Goal: Information Seeking & Learning: Stay updated

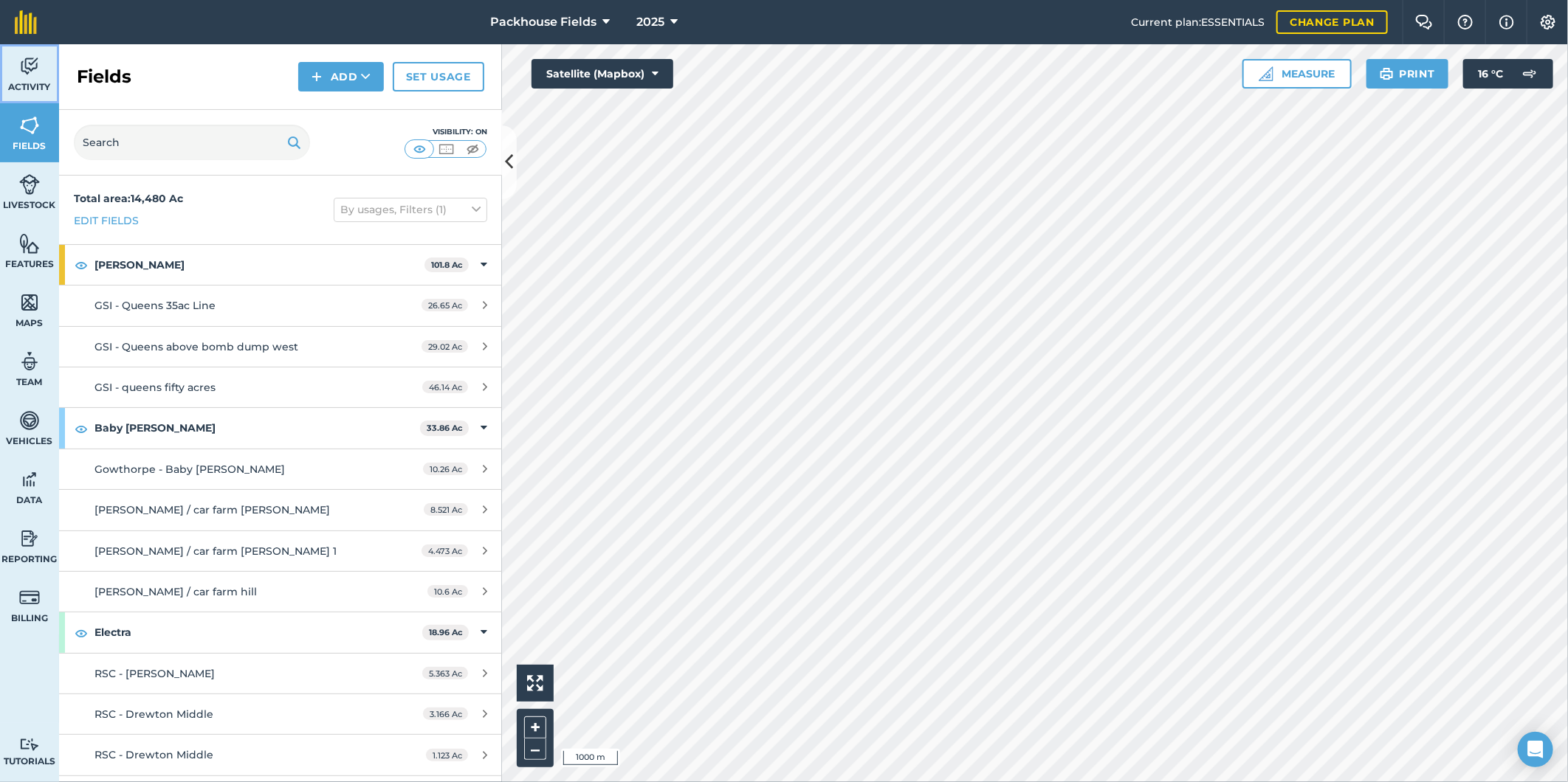
click at [16, 62] on link "Activity" at bounding box center [29, 74] width 59 height 59
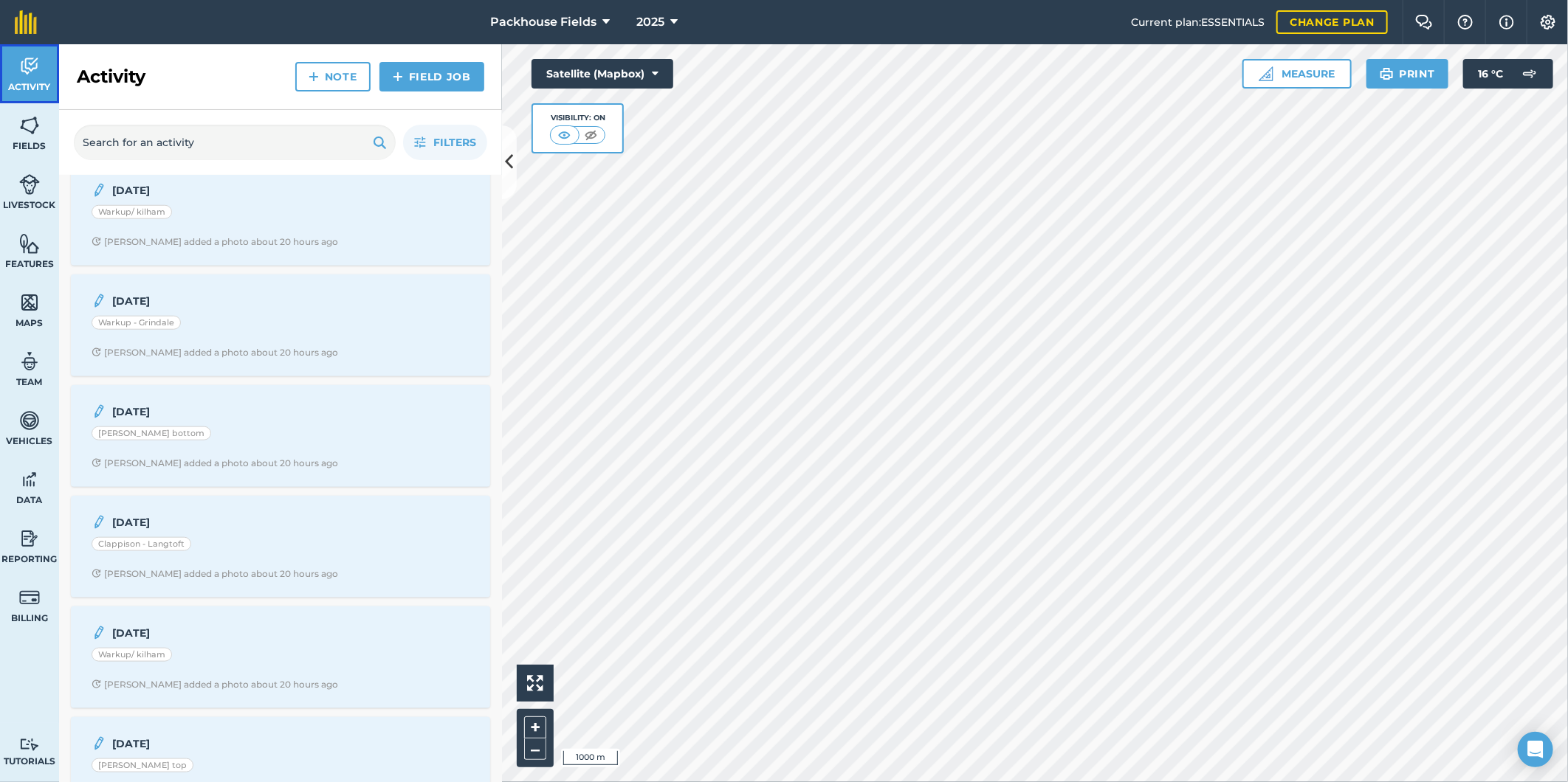
scroll to position [902, 0]
click at [300, 335] on div "Warkup - Grindale" at bounding box center [281, 329] width 378 height 19
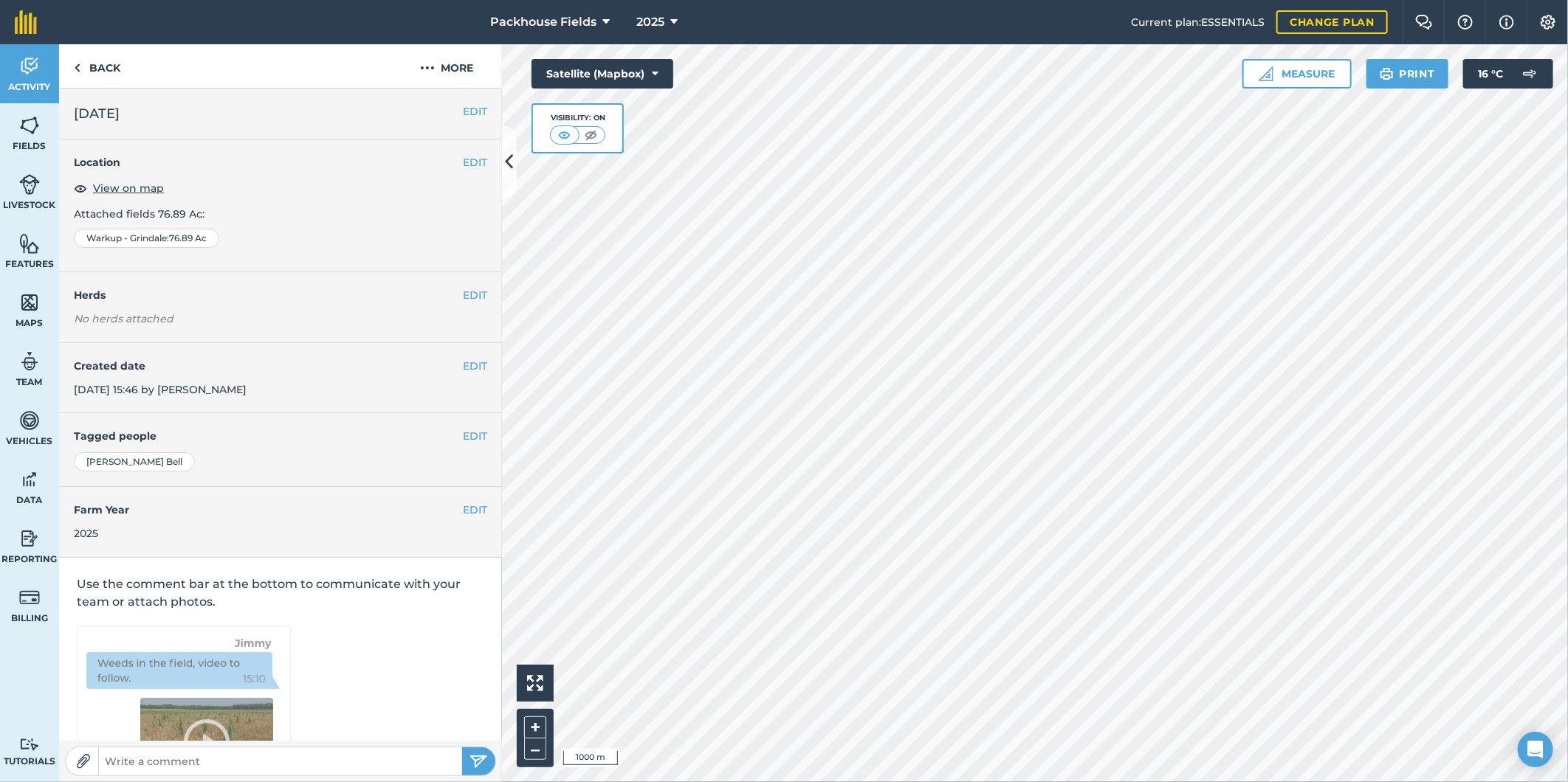
scroll to position [4, 0]
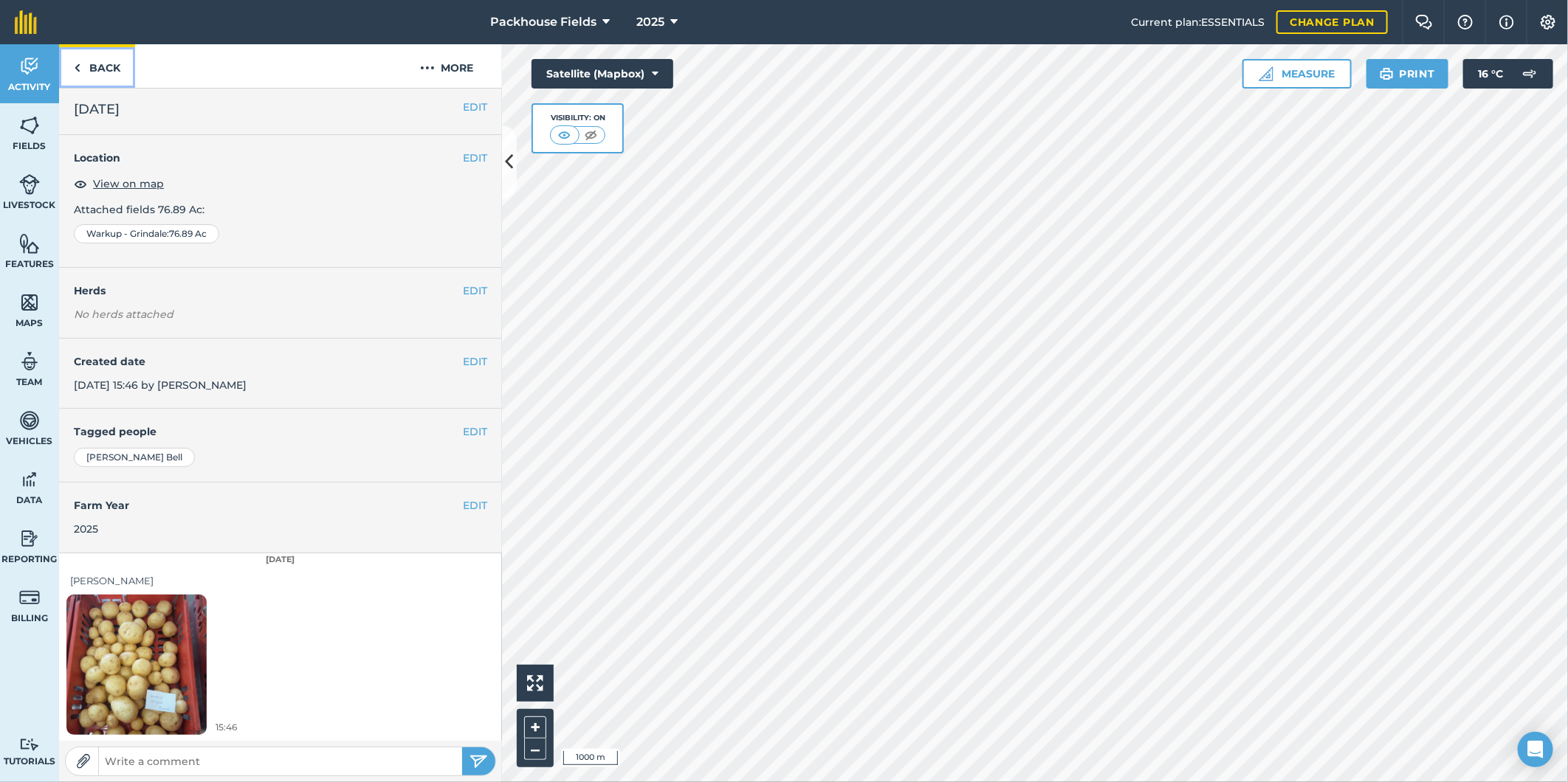
click at [120, 75] on link "Back" at bounding box center [97, 66] width 76 height 43
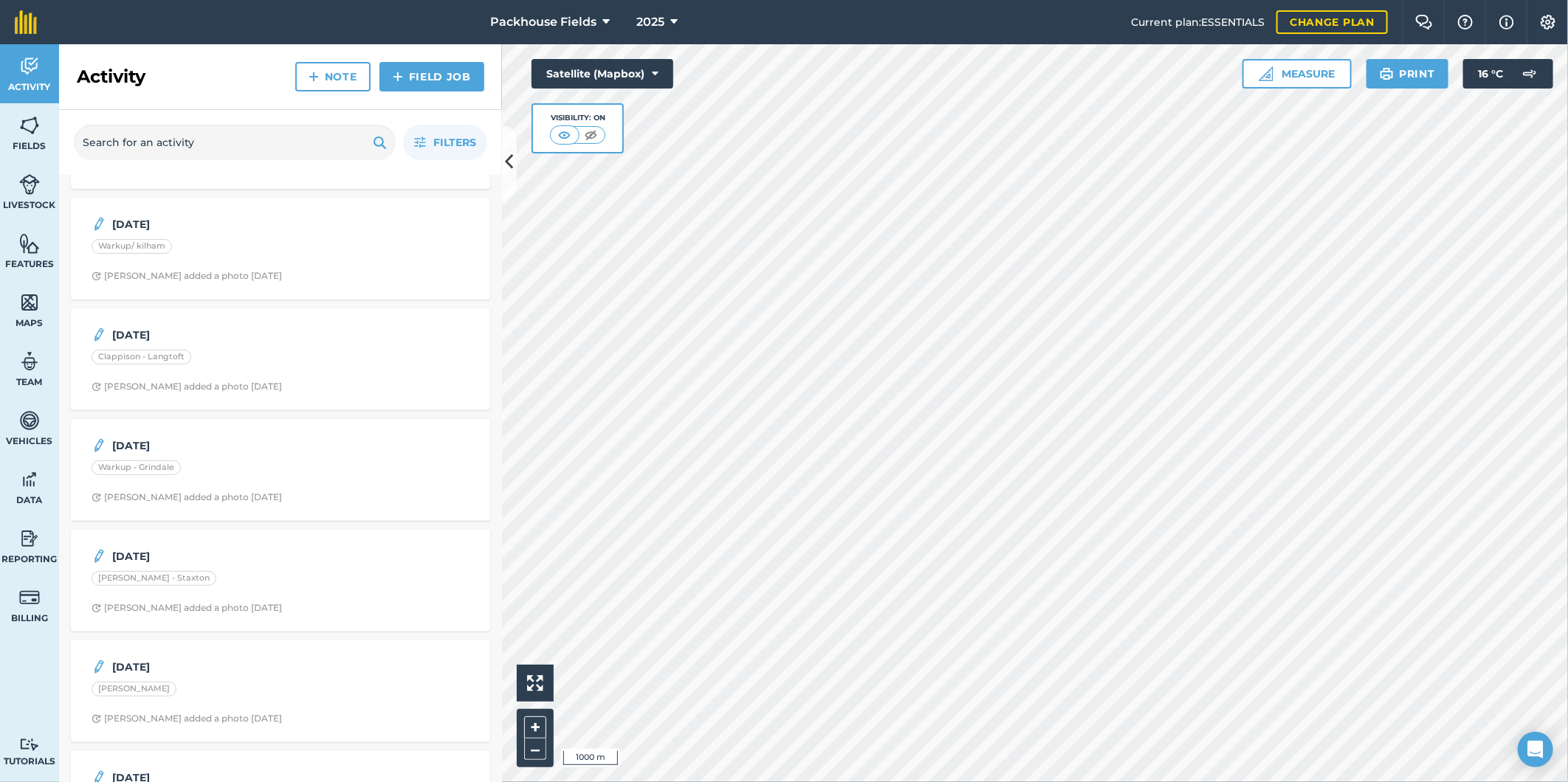
scroll to position [3826, 0]
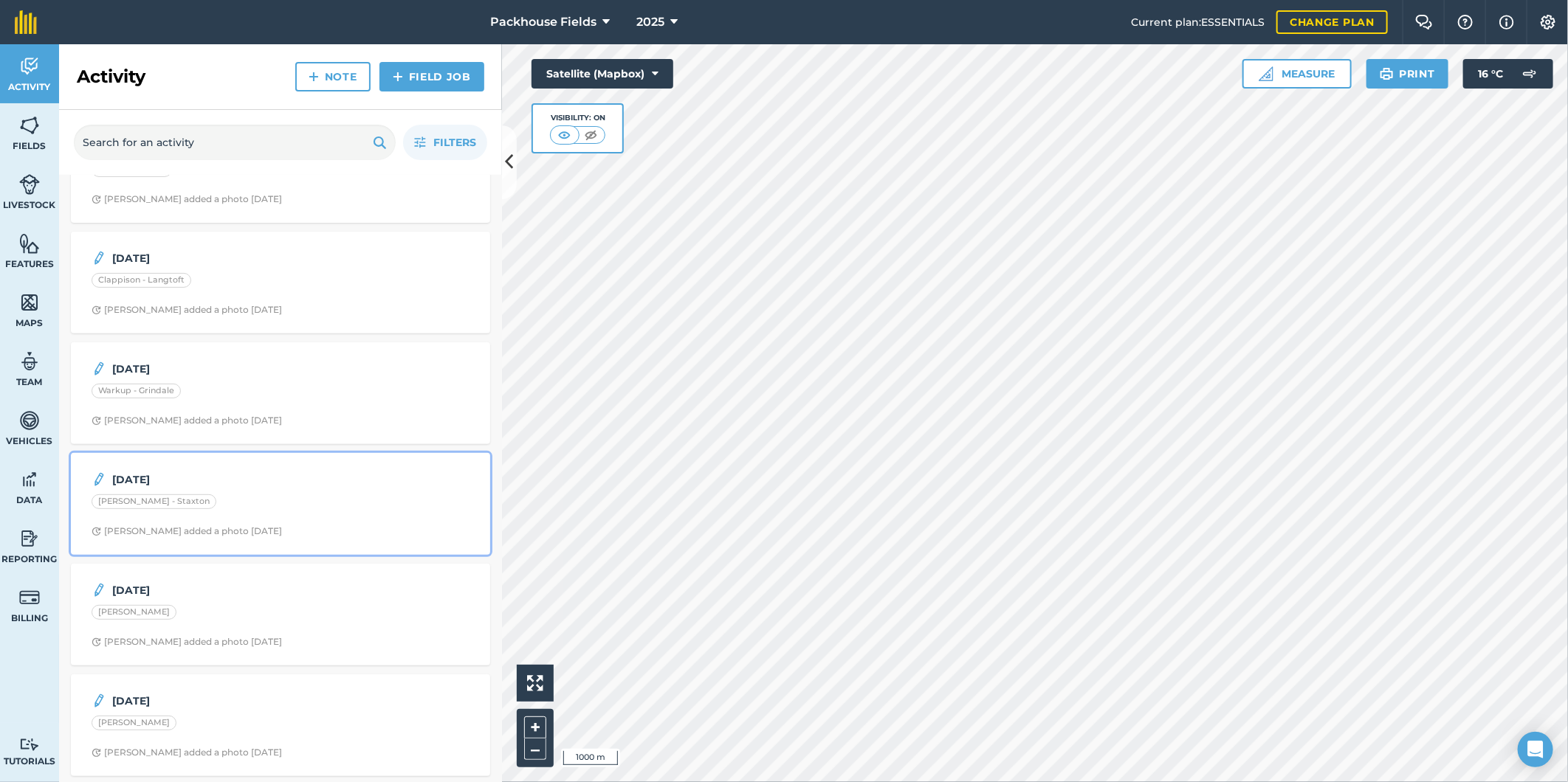
click at [322, 509] on div "[DATE] [PERSON_NAME] - Staxton [PERSON_NAME] added a photo [DATE]" at bounding box center [280, 504] width 402 height 84
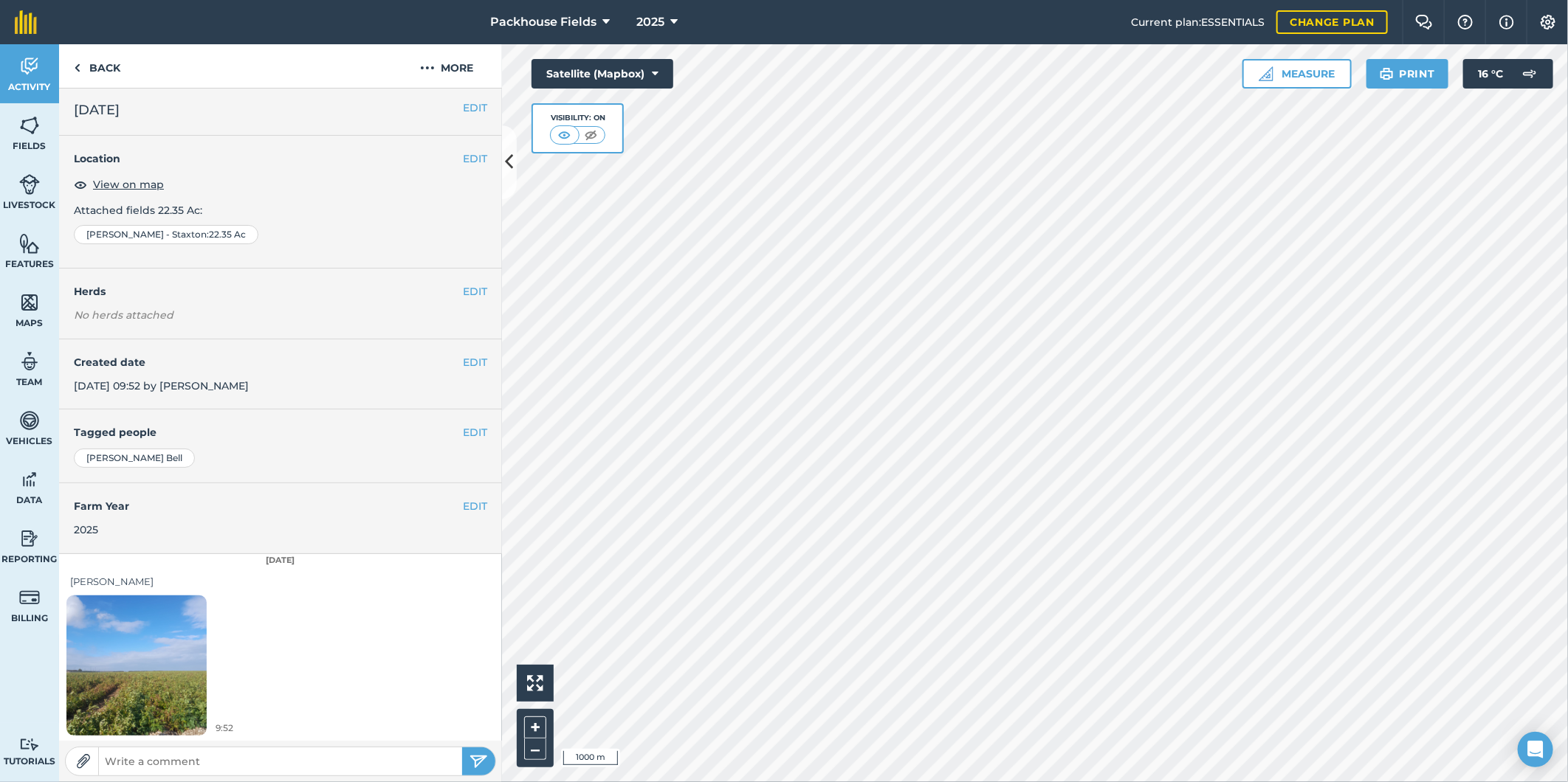
scroll to position [4, 0]
click at [163, 642] on img at bounding box center [137, 664] width 140 height 186
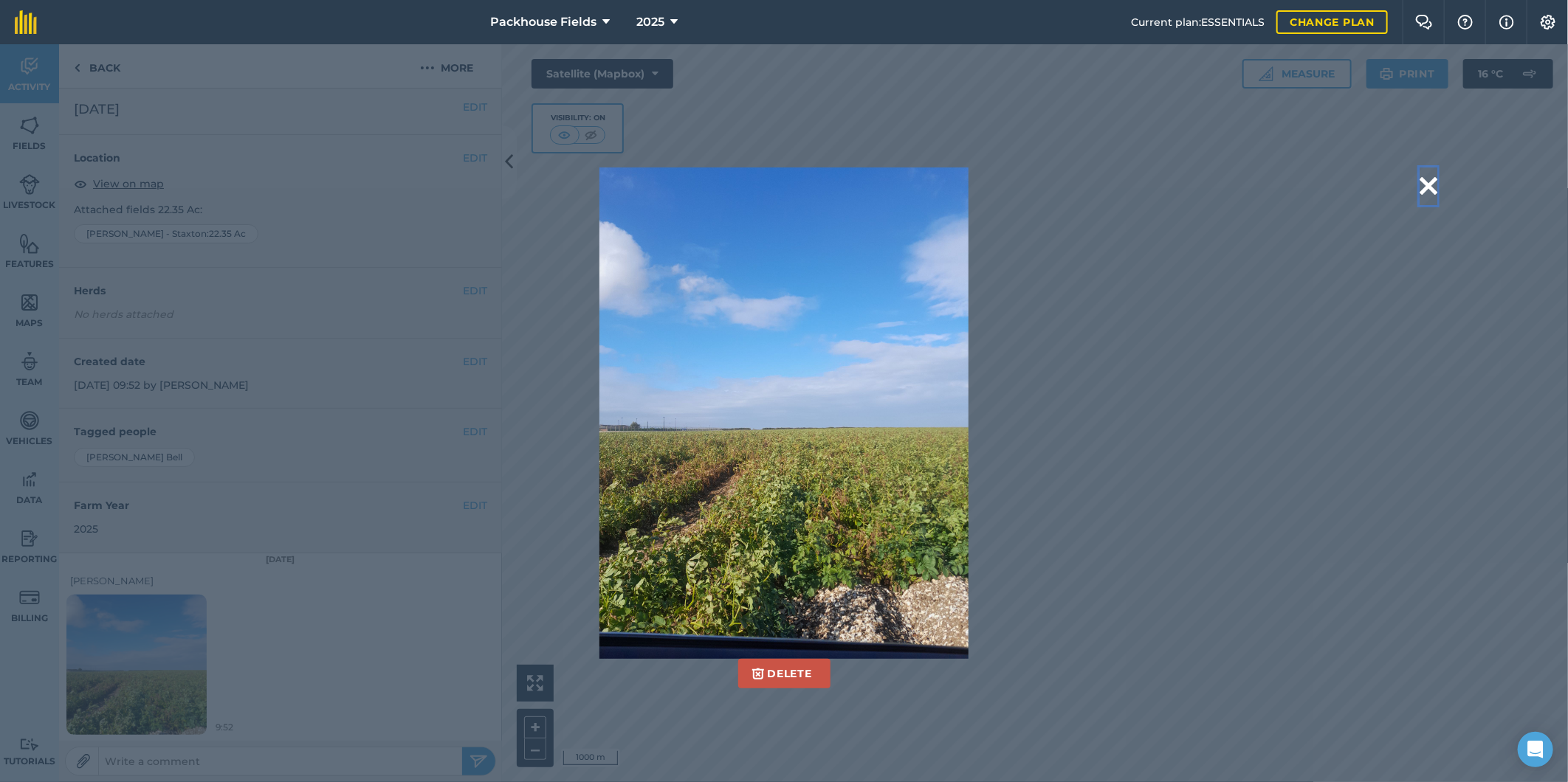
click at [1428, 191] on button at bounding box center [1428, 186] width 17 height 37
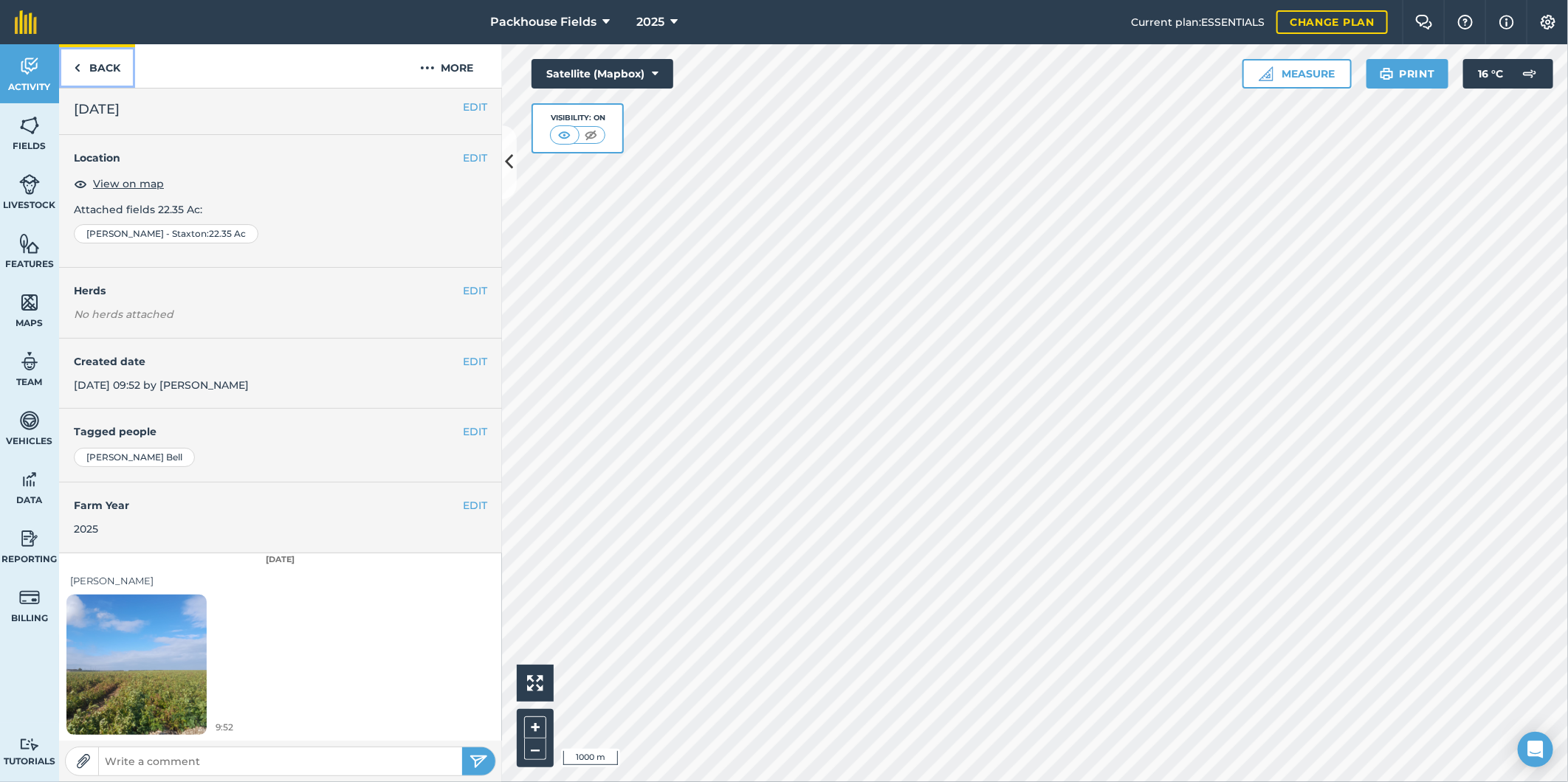
click at [121, 61] on link "Back" at bounding box center [97, 66] width 76 height 43
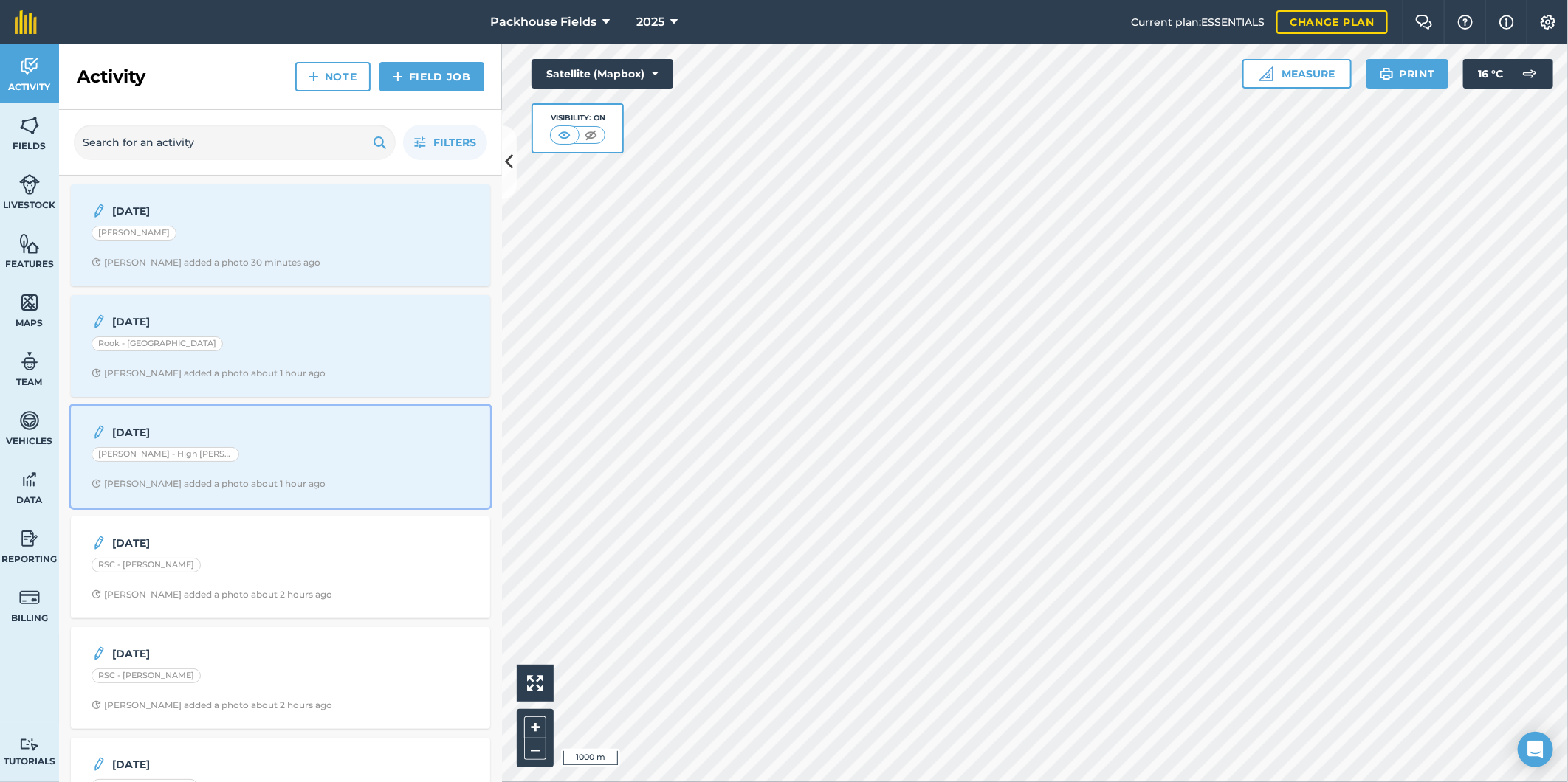
click at [307, 452] on div "[PERSON_NAME] - High [PERSON_NAME]" at bounding box center [281, 457] width 378 height 19
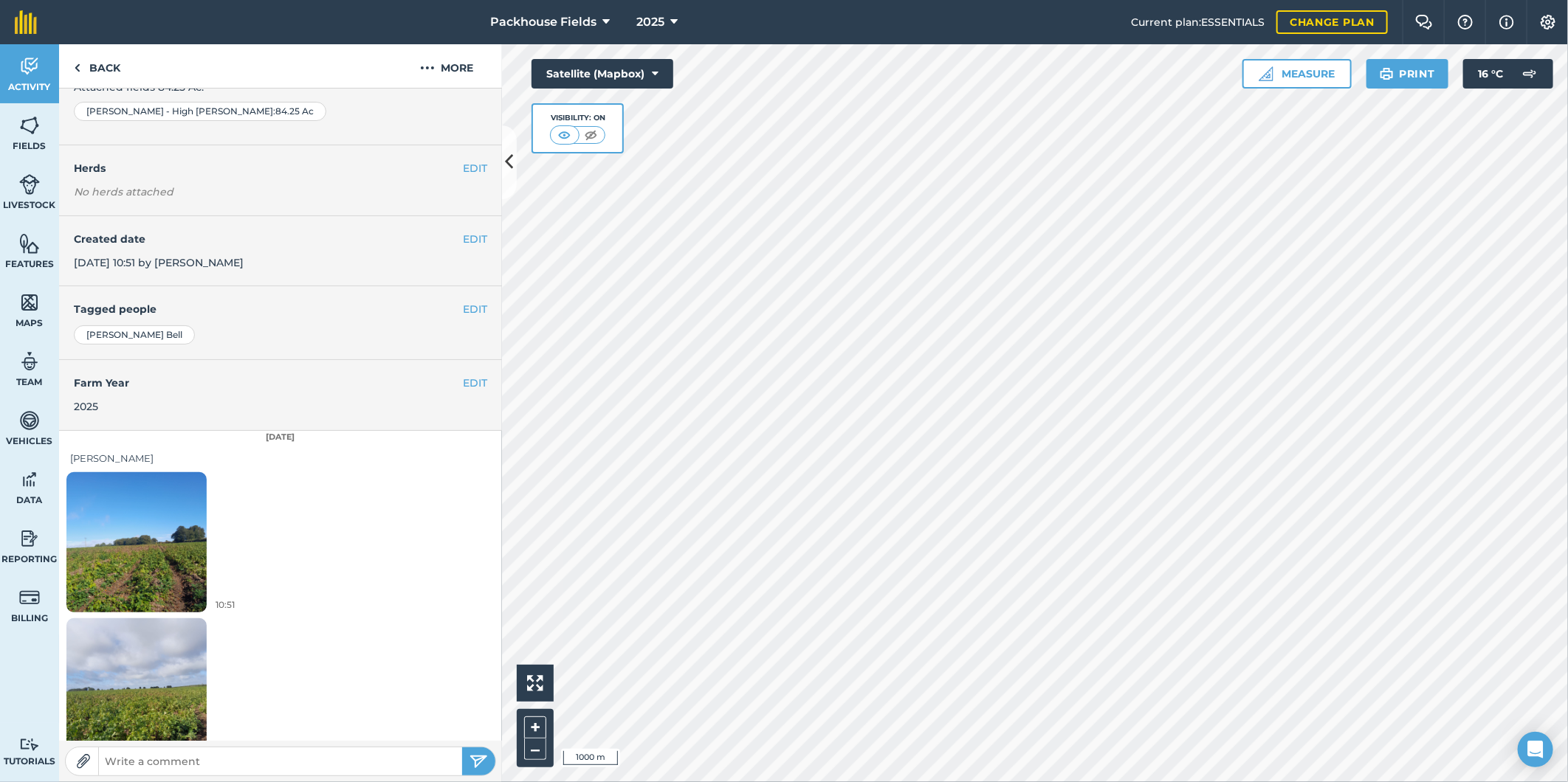
scroll to position [151, 0]
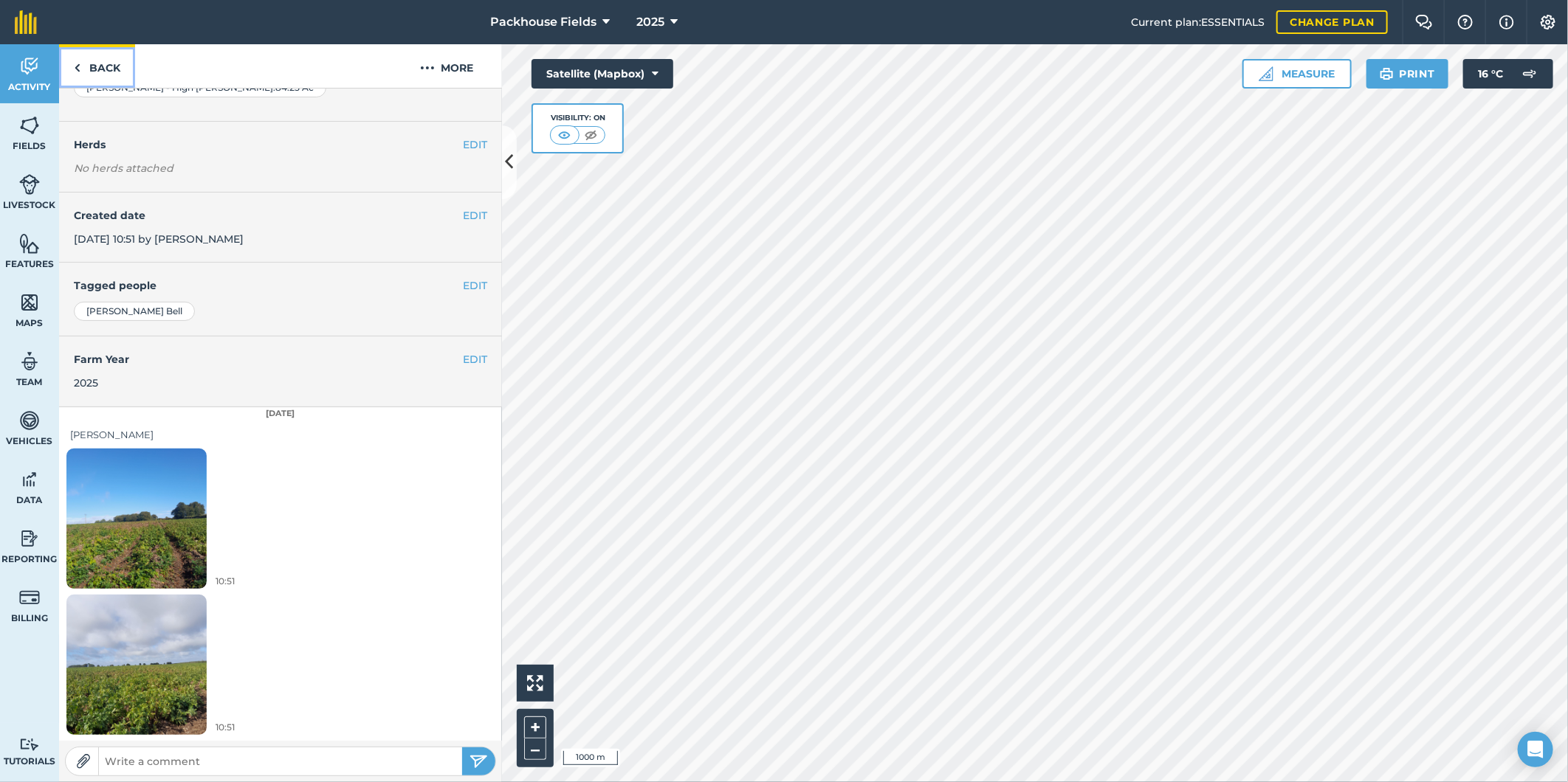
click at [103, 64] on link "Back" at bounding box center [97, 66] width 76 height 43
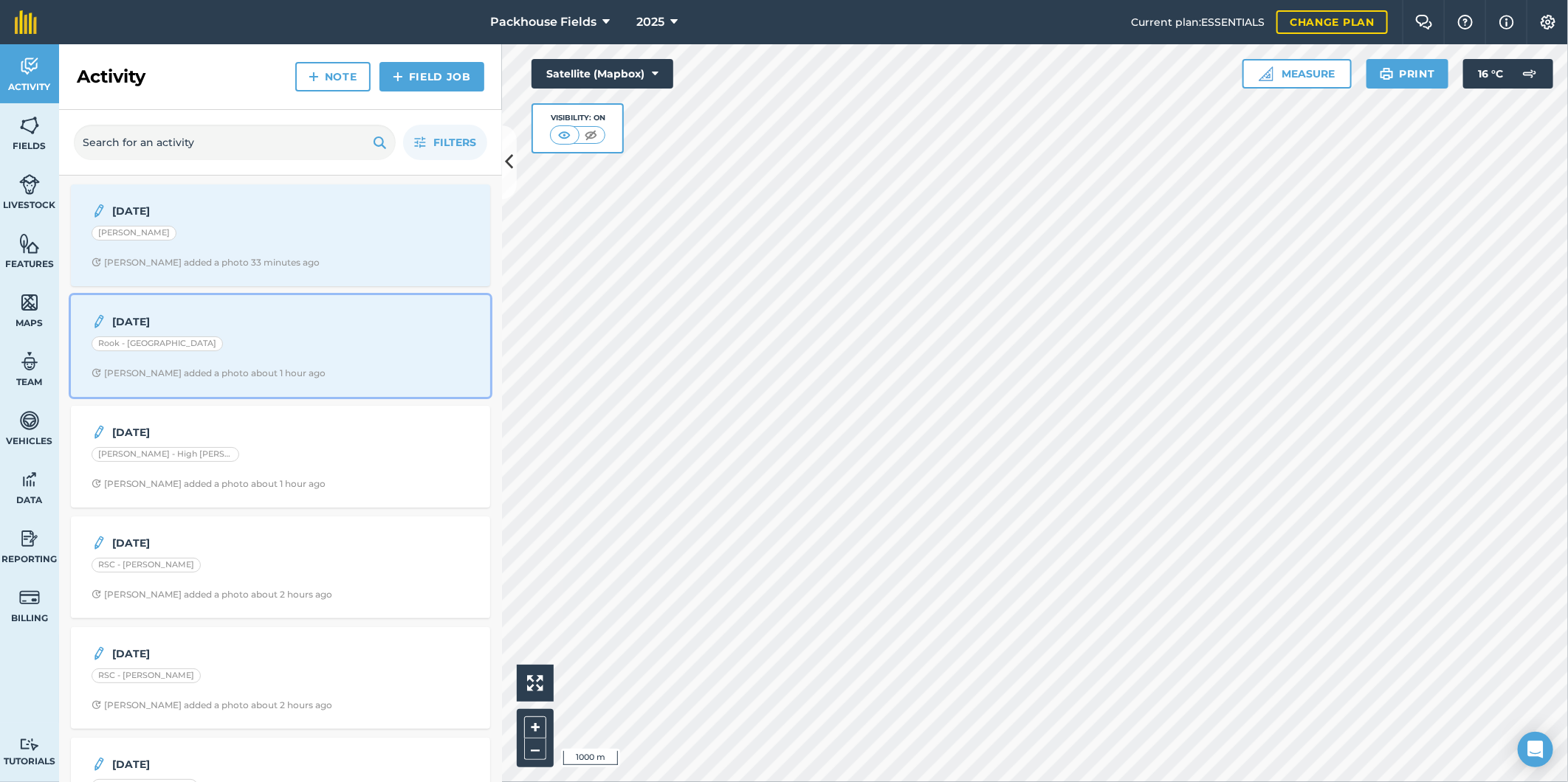
click at [261, 360] on div "[DATE] Rook - [GEOGRAPHIC_DATA] [PERSON_NAME] added a photo about 1 hour ago" at bounding box center [280, 346] width 402 height 84
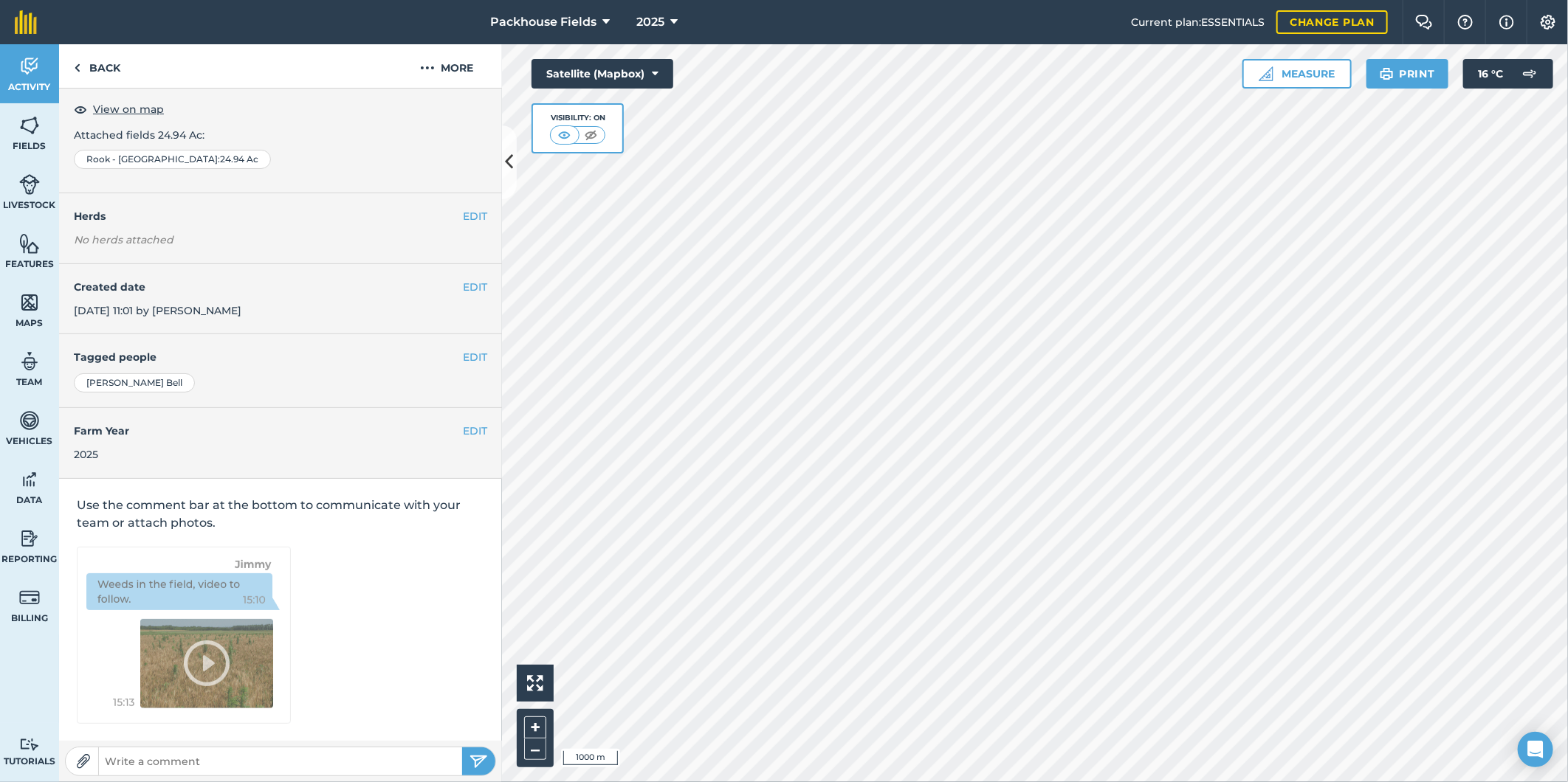
scroll to position [4, 0]
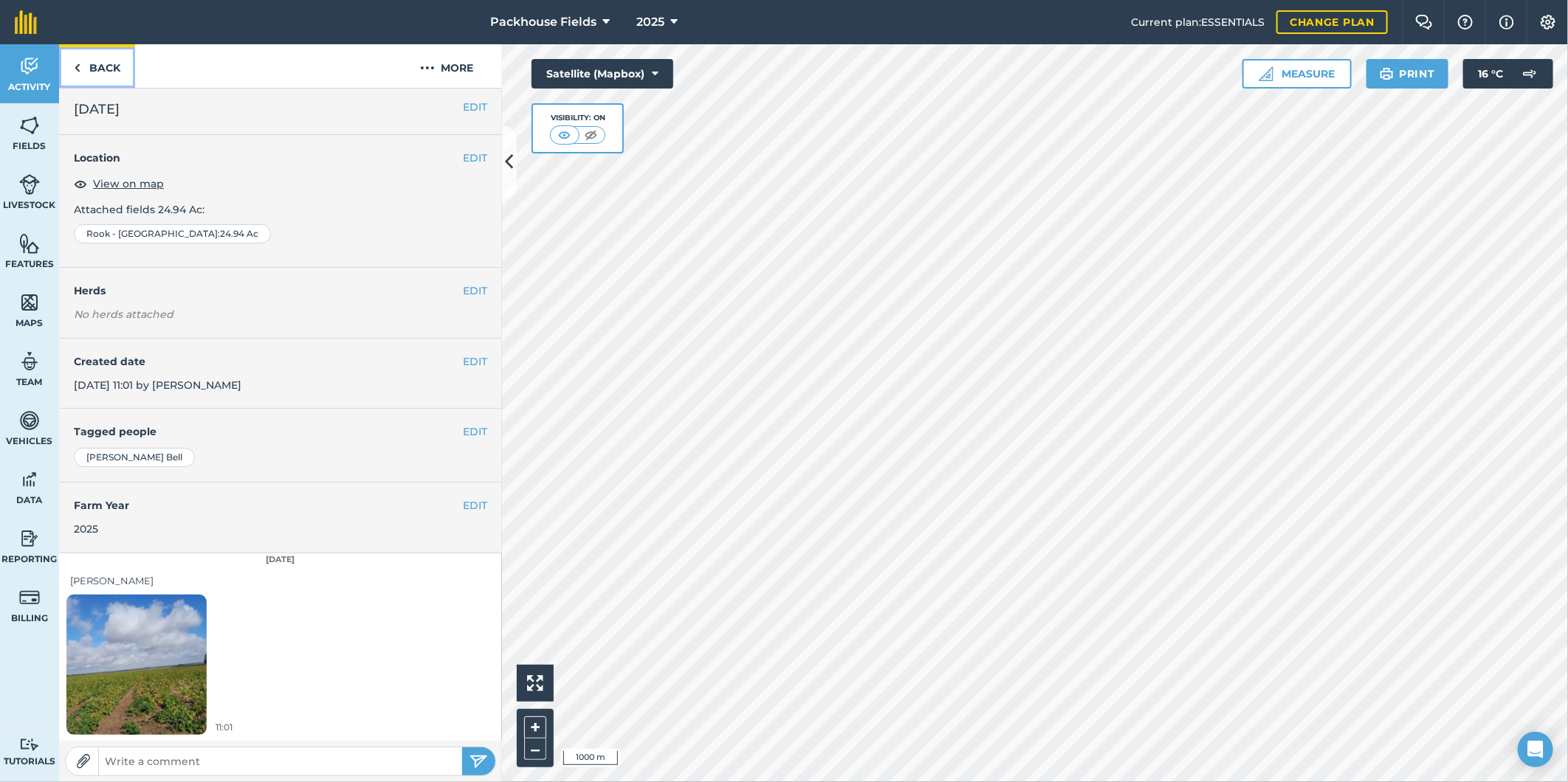
click at [101, 63] on link "Back" at bounding box center [97, 66] width 76 height 43
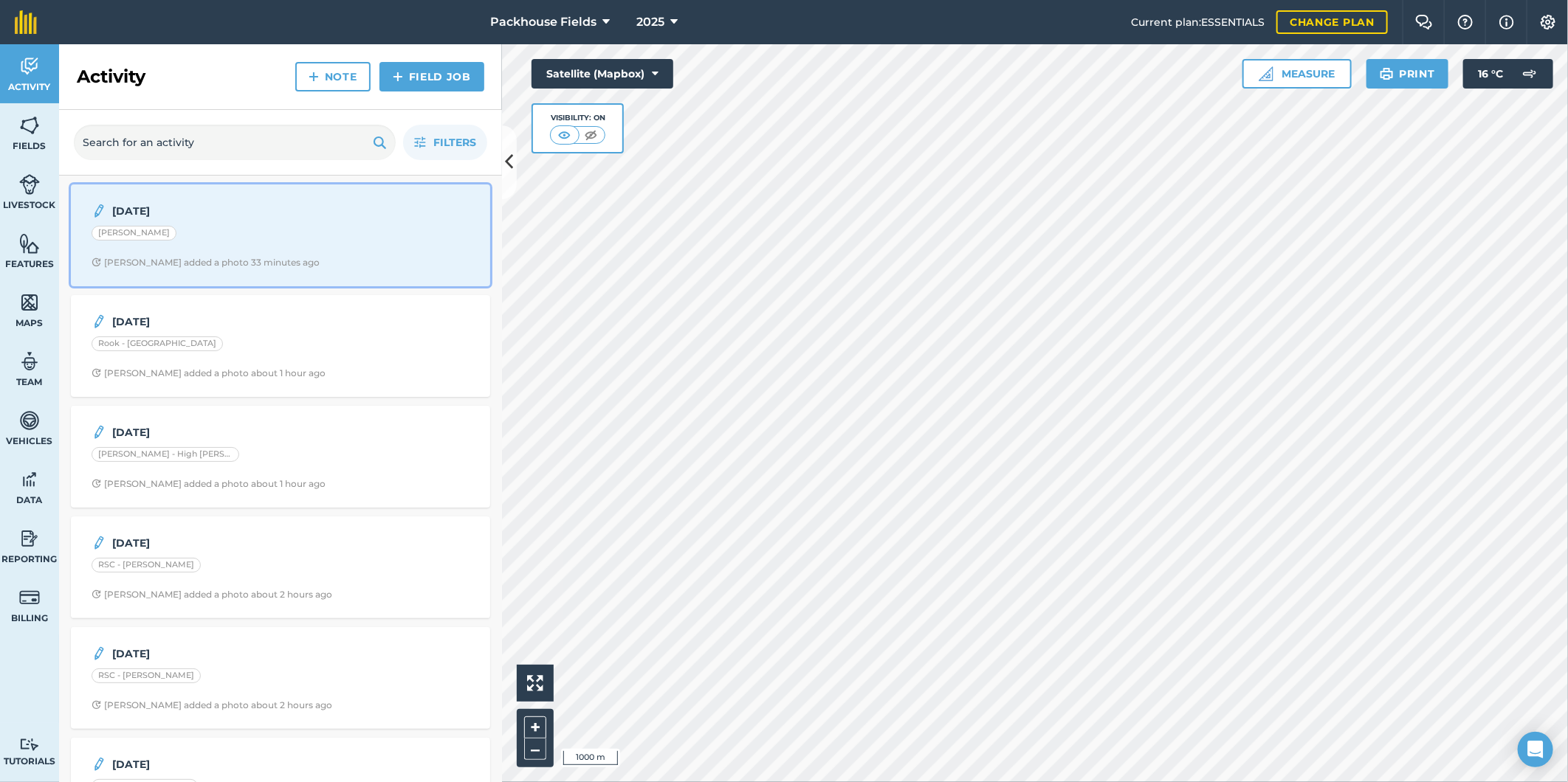
click at [239, 246] on div "[DATE] [PERSON_NAME] [PERSON_NAME] added a photo 33 minutes ago" at bounding box center [280, 235] width 402 height 84
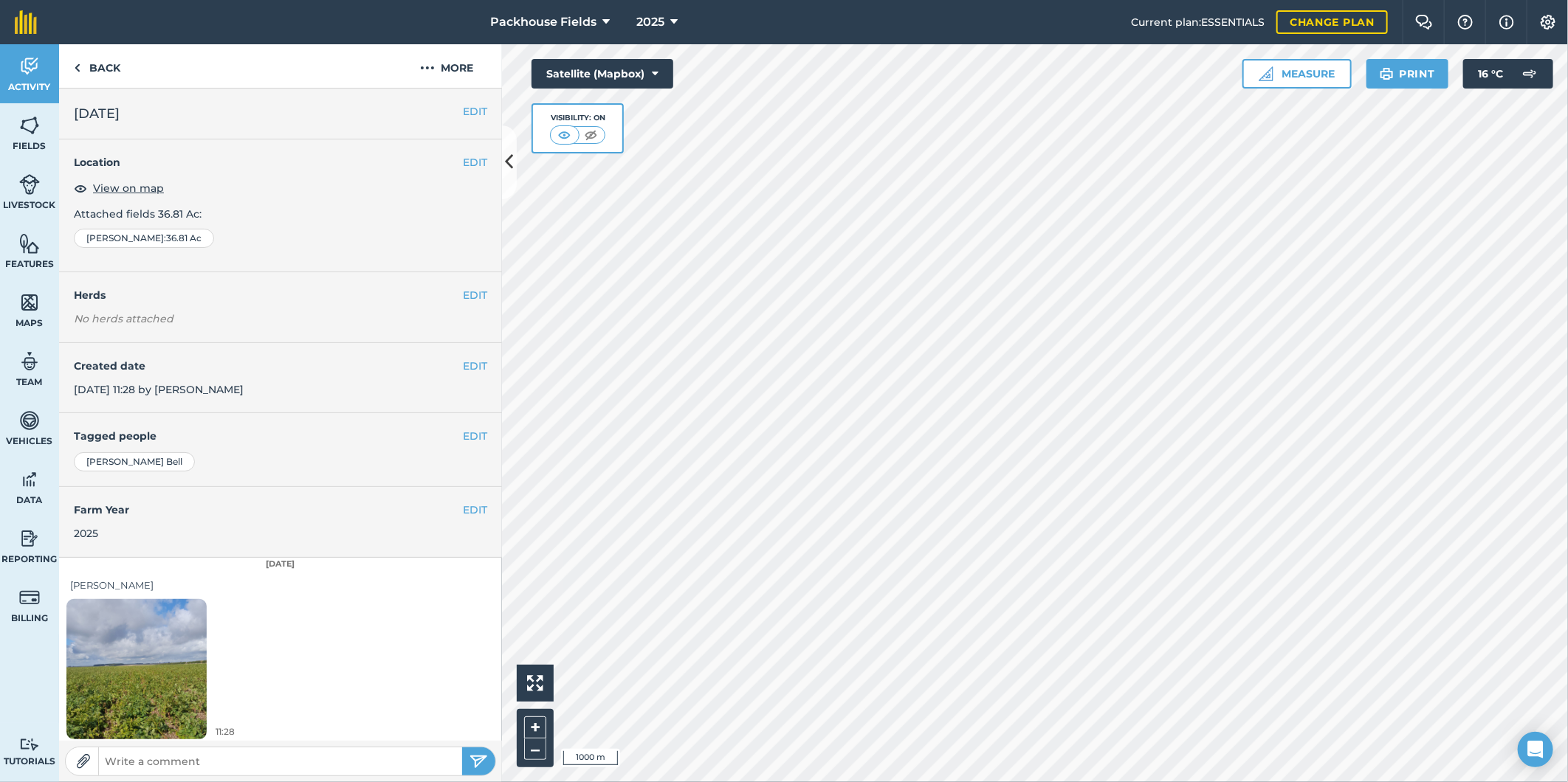
scroll to position [4, 0]
click at [95, 62] on link "Back" at bounding box center [97, 66] width 76 height 43
